Goal: Find specific page/section: Find specific page/section

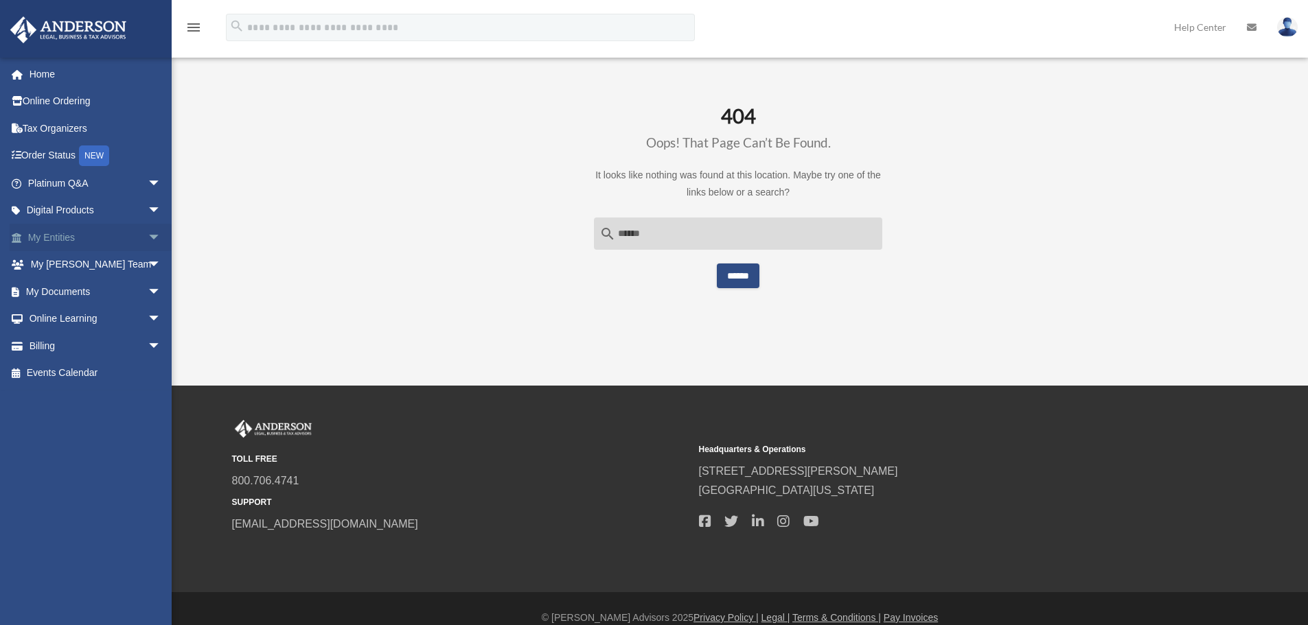
click at [58, 235] on link "My Entities arrow_drop_down" at bounding box center [96, 237] width 172 height 27
click at [148, 239] on span "arrow_drop_down" at bounding box center [161, 238] width 27 height 28
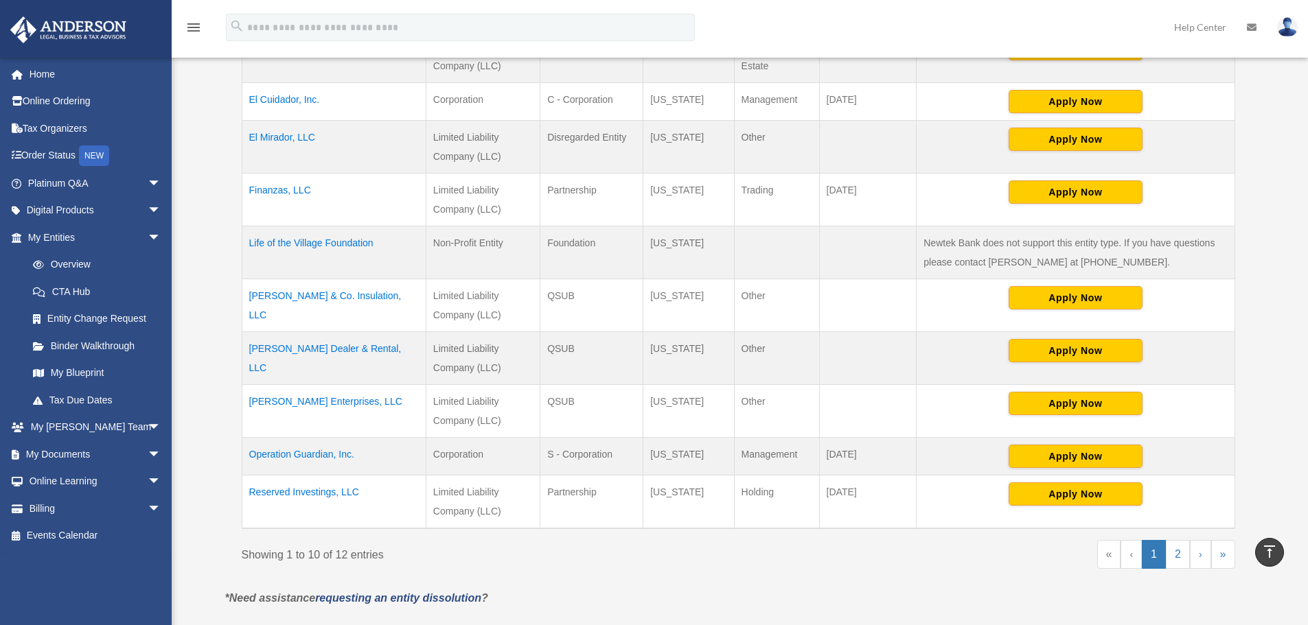
scroll to position [374, 0]
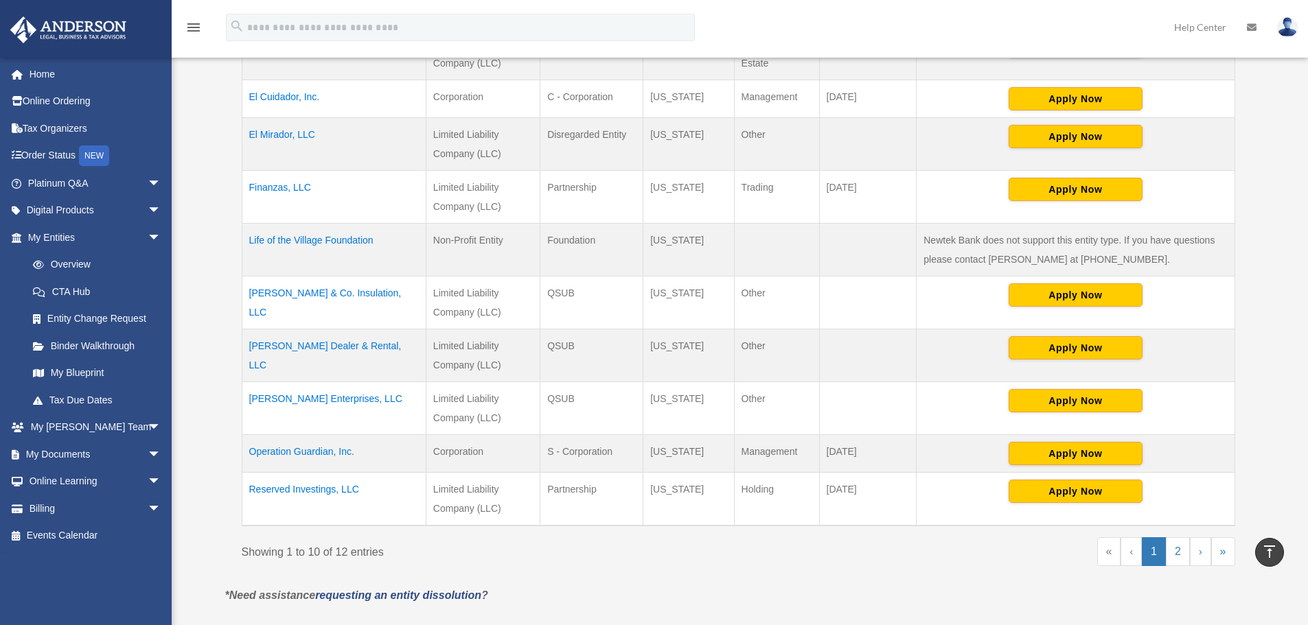
click at [720, 413] on td "Montana" at bounding box center [688, 408] width 91 height 53
click at [284, 400] on td "Manzo Enterprises, LLC" at bounding box center [334, 408] width 184 height 53
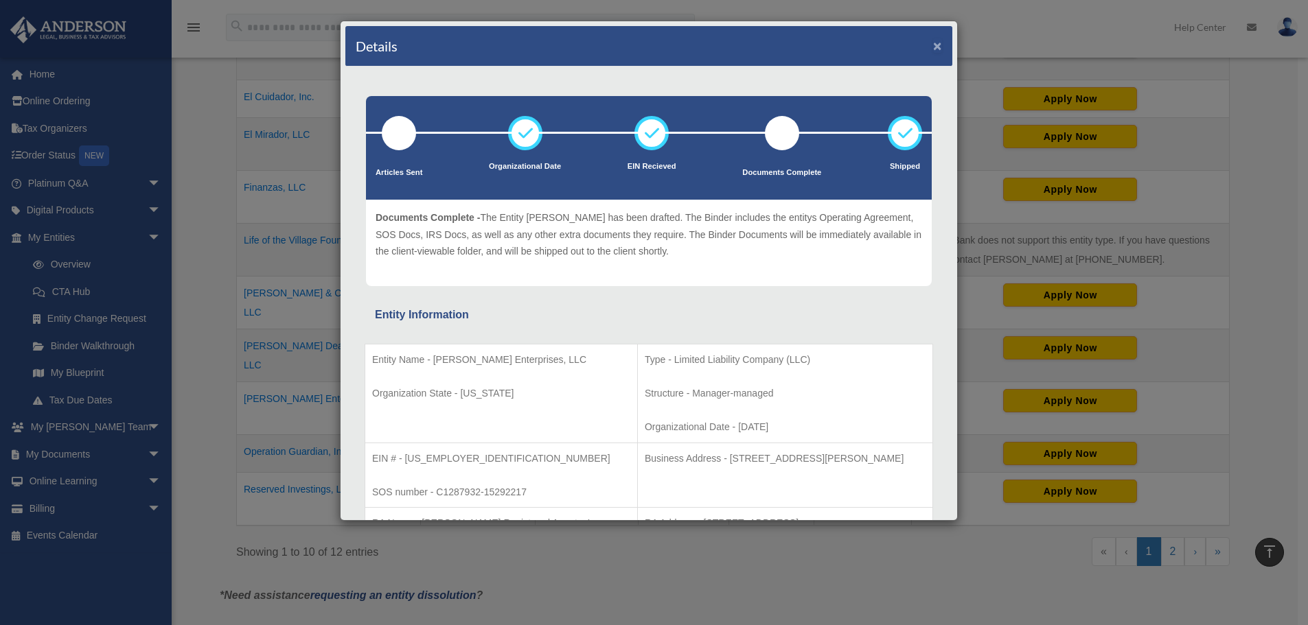
click at [933, 51] on button "×" at bounding box center [937, 45] width 9 height 14
